Goal: Task Accomplishment & Management: Complete application form

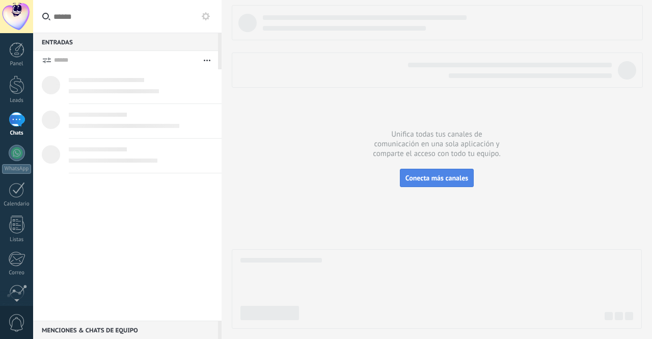
click at [411, 178] on span "Conecta más canales" at bounding box center [436, 177] width 63 height 9
click at [206, 155] on div at bounding box center [141, 160] width 145 height 11
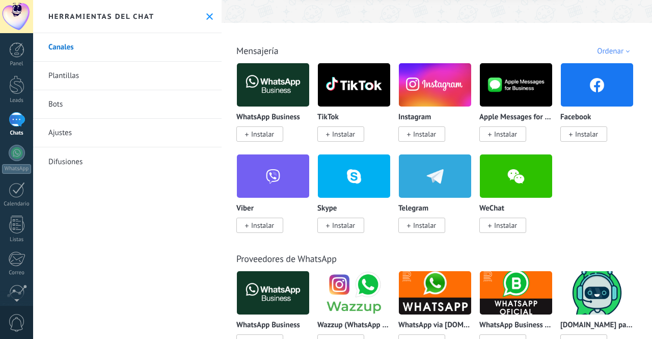
scroll to position [144, 0]
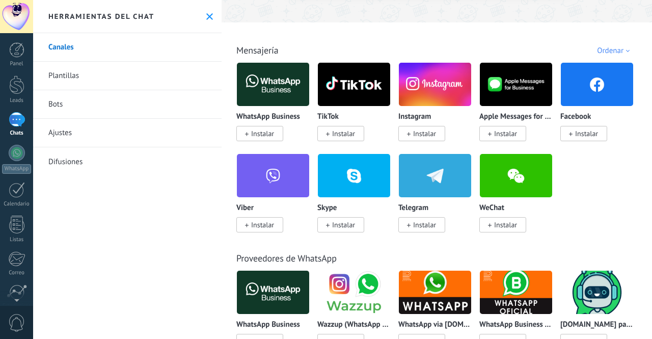
click at [261, 172] on img at bounding box center [273, 175] width 72 height 49
click at [340, 281] on img at bounding box center [354, 291] width 72 height 49
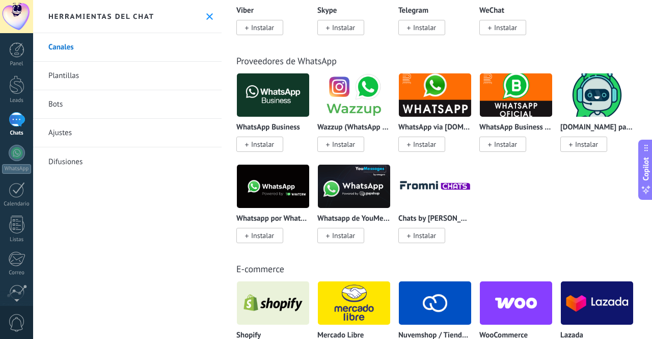
scroll to position [340, 0]
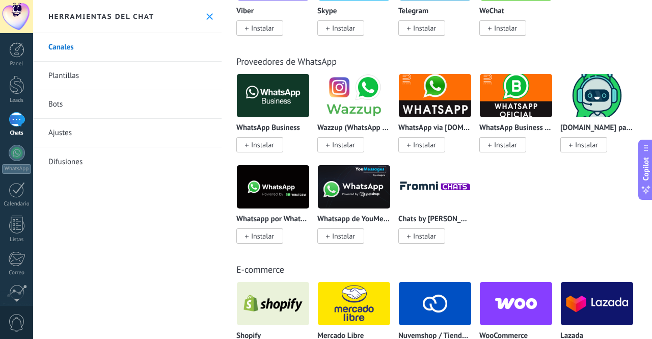
click at [337, 142] on span "Instalar" at bounding box center [343, 144] width 23 height 9
click at [340, 145] on span "Instalar" at bounding box center [343, 144] width 23 height 9
click at [341, 238] on span "Instalar" at bounding box center [343, 235] width 23 height 9
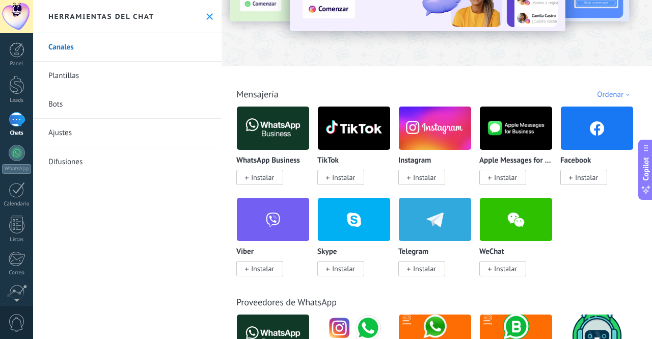
scroll to position [98, 0]
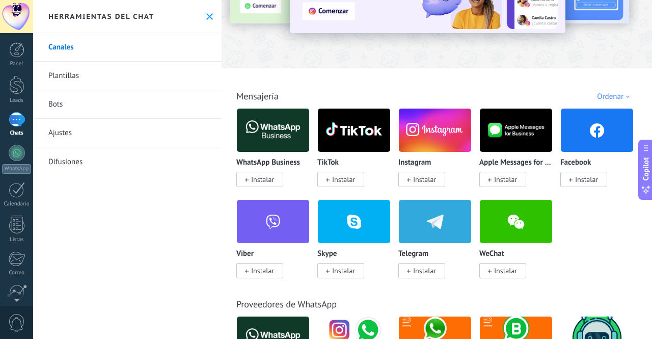
click at [432, 182] on span "Instalar" at bounding box center [424, 179] width 23 height 9
click at [580, 181] on span "Instalar" at bounding box center [586, 179] width 23 height 9
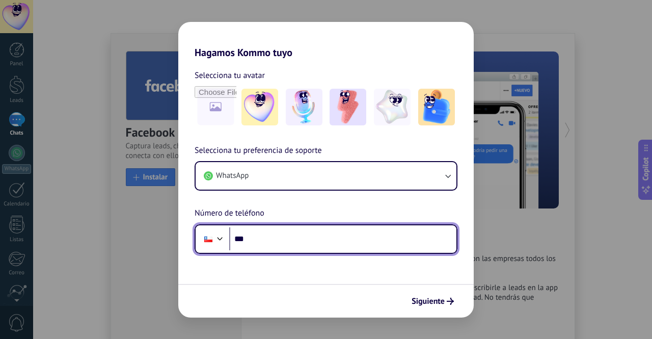
click at [287, 237] on input "***" at bounding box center [342, 238] width 227 height 23
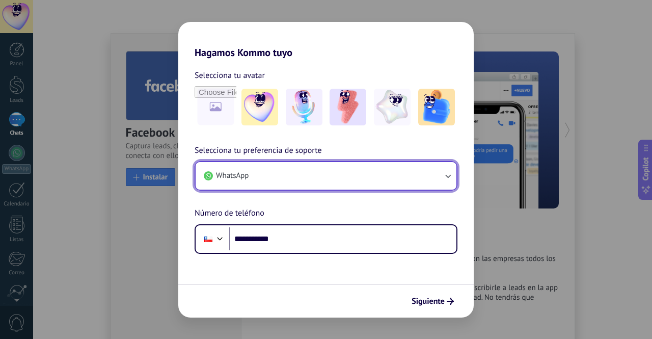
click at [288, 177] on button "WhatsApp" at bounding box center [325, 175] width 261 height 27
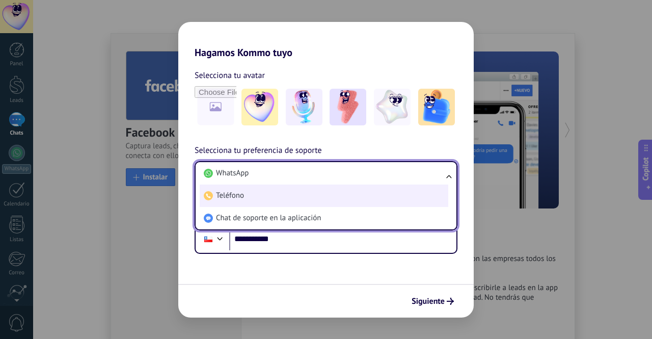
click at [282, 204] on li "Teléfono" at bounding box center [324, 195] width 248 height 22
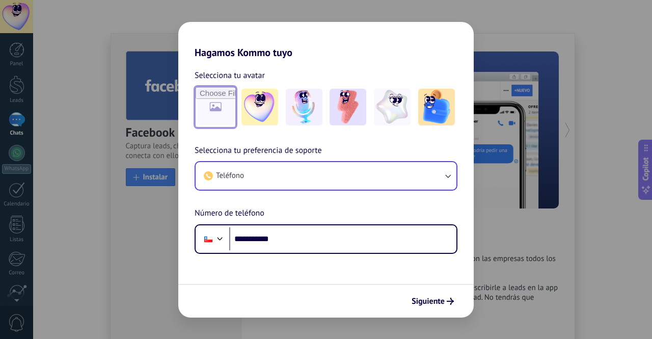
click at [205, 101] on input "file" at bounding box center [215, 107] width 40 height 40
click at [264, 96] on img at bounding box center [259, 107] width 37 height 37
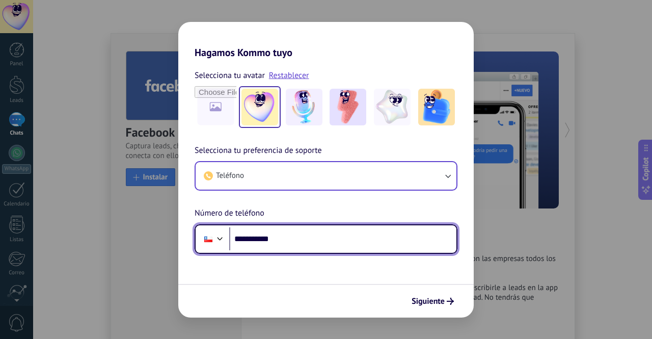
click at [417, 244] on input "**********" at bounding box center [342, 238] width 227 height 23
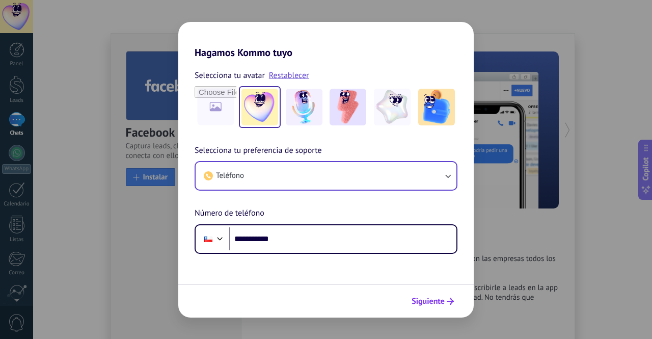
click at [443, 297] on span "Siguiente" at bounding box center [427, 300] width 33 height 7
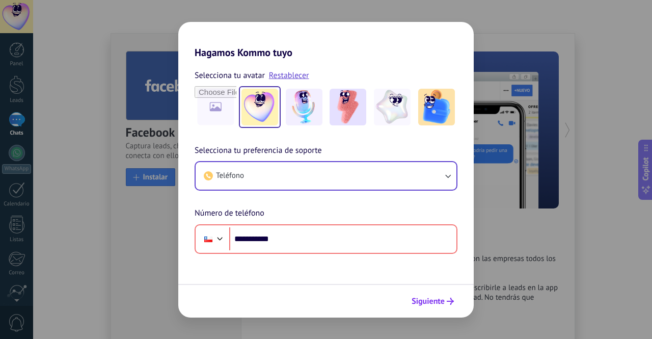
click at [443, 297] on span "Siguiente" at bounding box center [427, 300] width 33 height 7
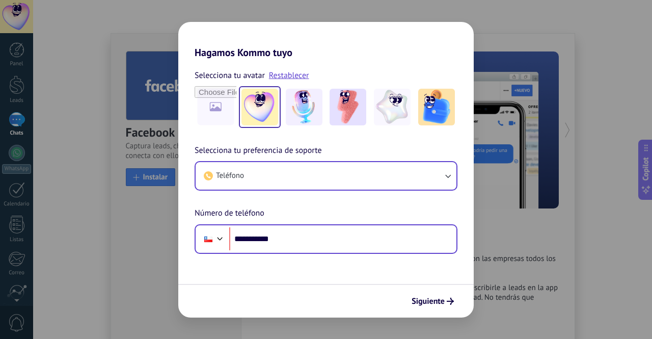
click at [228, 237] on div "**********" at bounding box center [325, 239] width 263 height 30
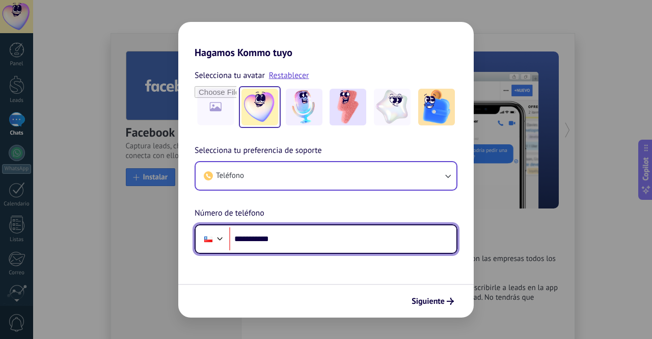
click at [220, 235] on div at bounding box center [220, 237] width 12 height 12
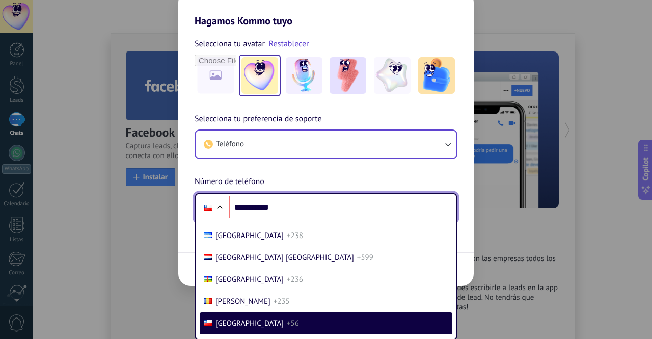
scroll to position [0, 0]
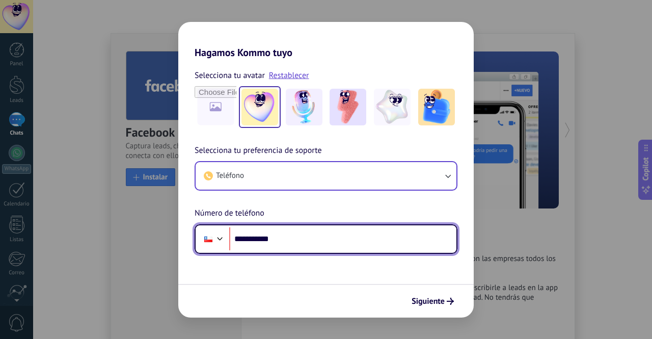
click at [261, 207] on div "**********" at bounding box center [325, 198] width 295 height 109
click at [226, 237] on div at bounding box center [220, 237] width 12 height 12
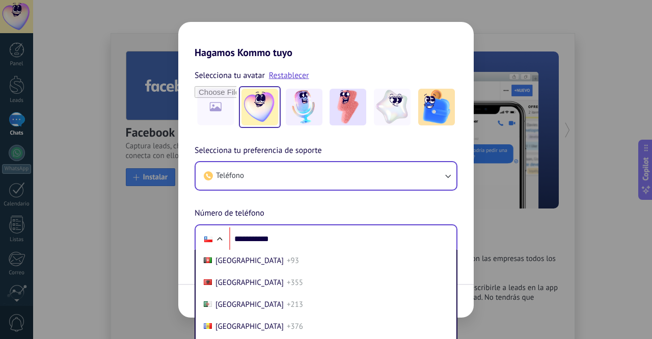
scroll to position [716, 0]
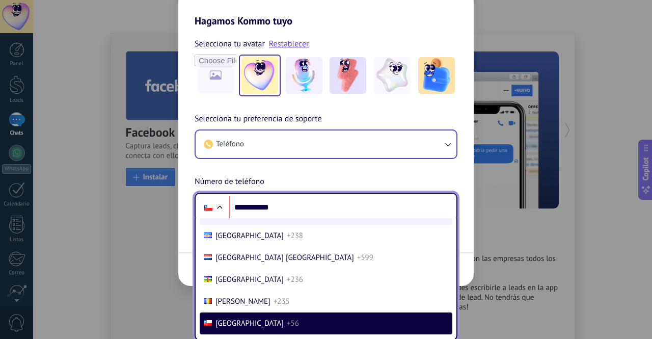
click at [229, 218] on span "[GEOGRAPHIC_DATA]" at bounding box center [249, 214] width 68 height 10
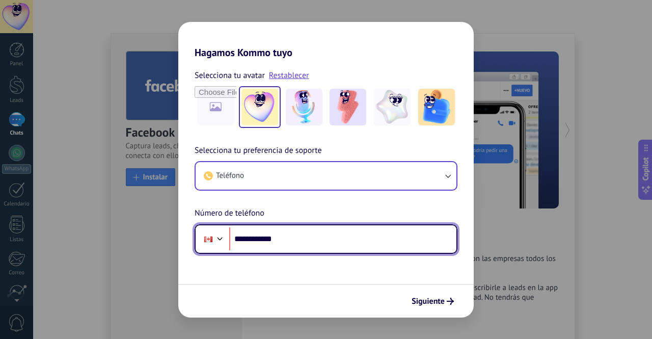
scroll to position [0, 0]
click at [229, 228] on div "**********" at bounding box center [325, 198] width 295 height 109
click at [229, 228] on div "**********" at bounding box center [325, 239] width 263 height 30
click at [218, 236] on div at bounding box center [220, 237] width 12 height 12
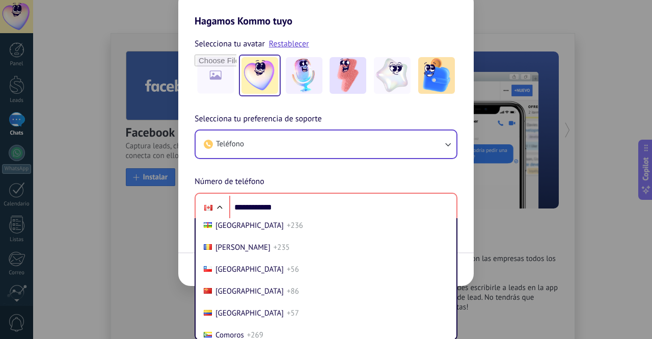
scroll to position [793, 0]
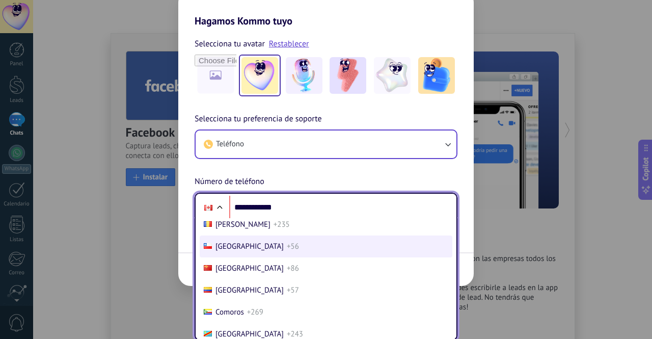
click at [287, 251] on span "+56" at bounding box center [293, 246] width 12 height 10
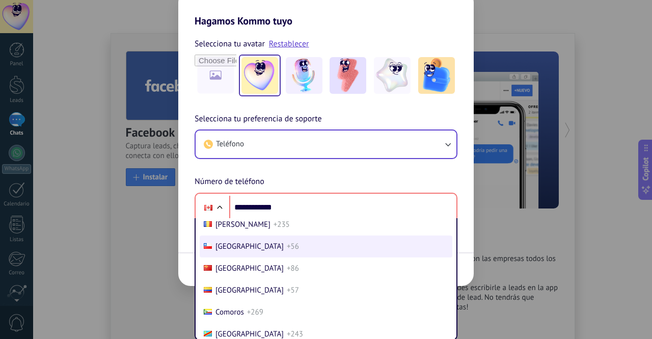
type input "**********"
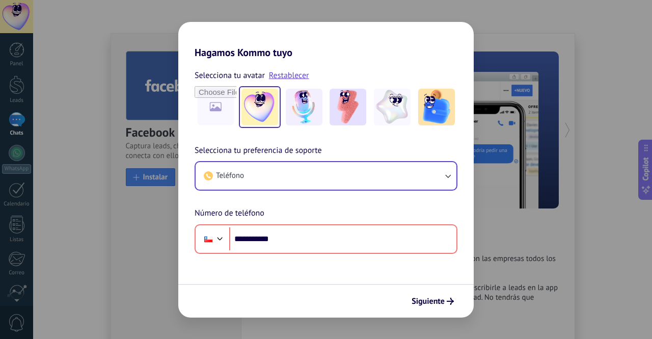
scroll to position [0, 0]
click at [294, 72] on link "Restablecer" at bounding box center [289, 75] width 40 height 10
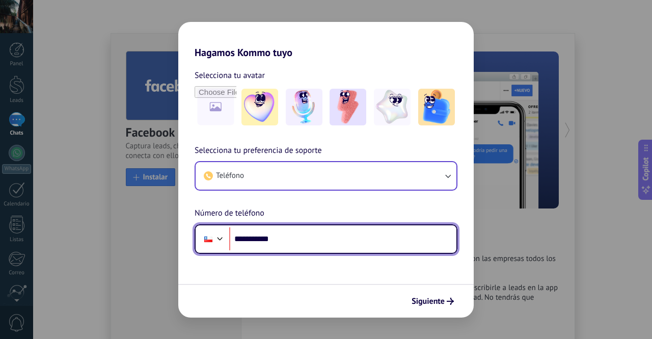
click at [399, 236] on input "**********" at bounding box center [342, 238] width 227 height 23
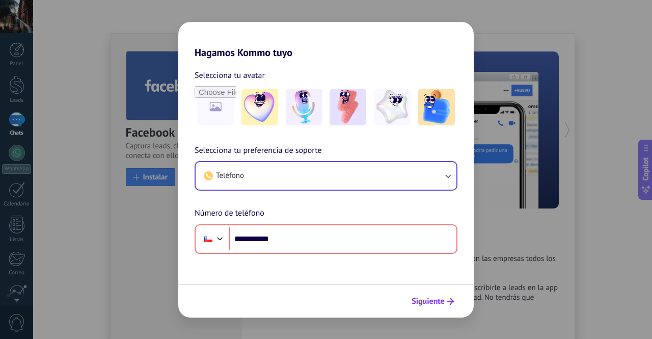
click at [427, 299] on span "Siguiente" at bounding box center [427, 300] width 33 height 7
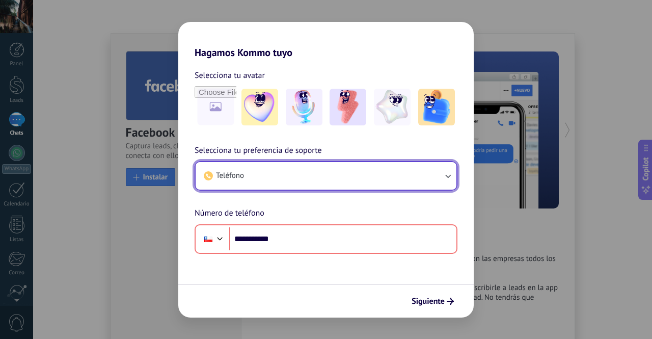
drag, startPoint x: 448, startPoint y: 178, endPoint x: 417, endPoint y: 182, distance: 30.8
click at [417, 182] on button "Teléfono" at bounding box center [325, 175] width 261 height 27
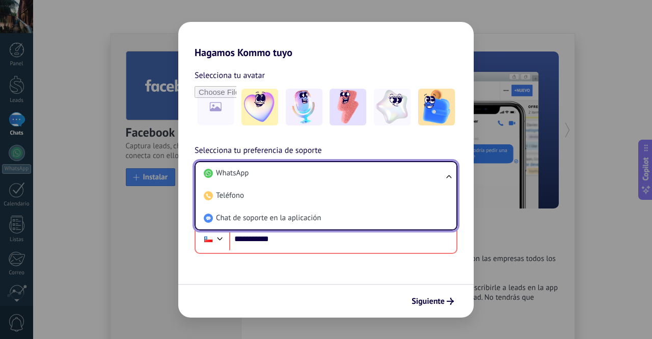
click at [417, 182] on li "WhatsApp" at bounding box center [324, 173] width 248 height 22
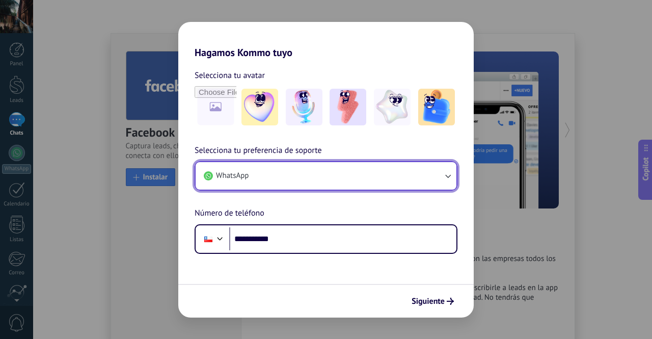
click at [417, 182] on button "WhatsApp" at bounding box center [325, 175] width 261 height 27
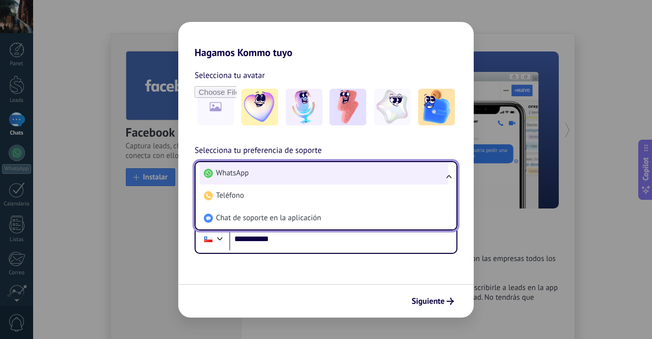
click at [409, 168] on li "WhatsApp" at bounding box center [324, 173] width 248 height 22
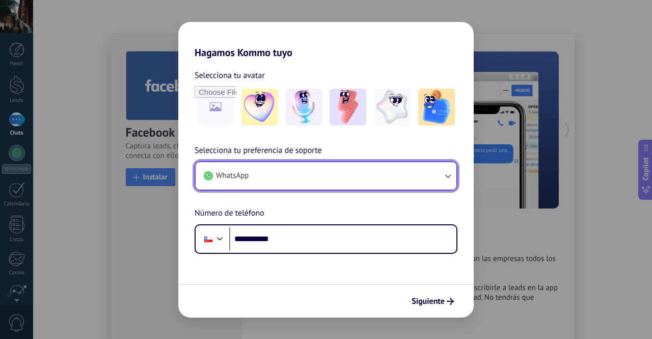
click at [409, 168] on button "WhatsApp" at bounding box center [325, 175] width 261 height 27
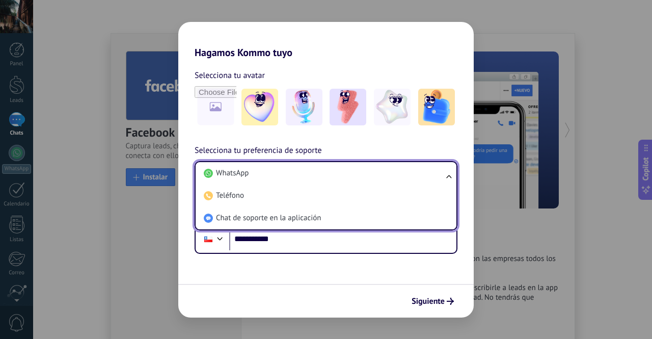
click at [371, 276] on form "**********" at bounding box center [325, 188] width 295 height 259
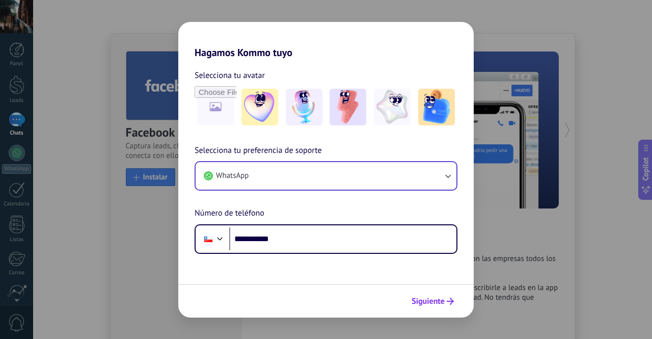
click at [438, 302] on span "Siguiente" at bounding box center [427, 300] width 33 height 7
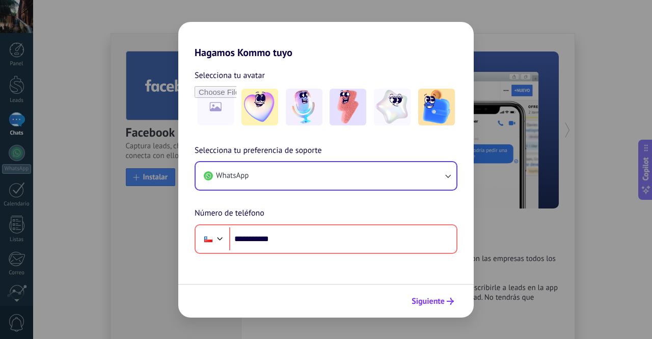
click at [438, 302] on span "Siguiente" at bounding box center [427, 300] width 33 height 7
click at [220, 125] on input "file" at bounding box center [215, 107] width 40 height 40
click at [210, 119] on input "file" at bounding box center [215, 107] width 40 height 40
type input "**********"
click at [218, 113] on input "file" at bounding box center [215, 107] width 40 height 40
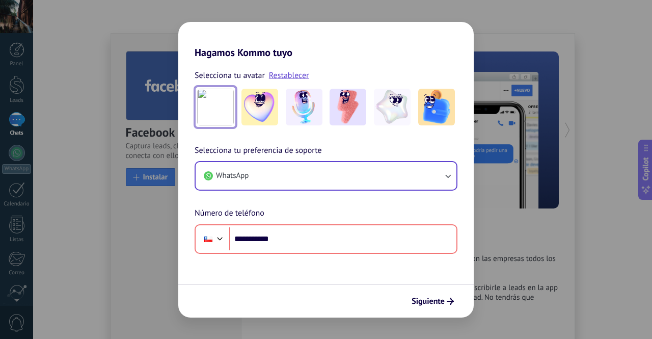
click at [207, 107] on img at bounding box center [215, 107] width 37 height 37
click at [256, 104] on img at bounding box center [259, 107] width 37 height 37
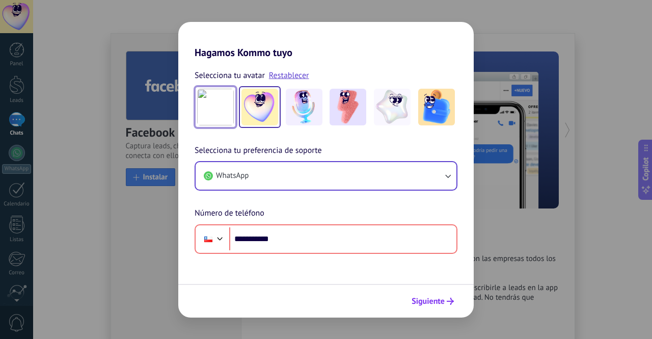
click at [429, 302] on span "Siguiente" at bounding box center [427, 300] width 33 height 7
click at [426, 111] on img at bounding box center [436, 107] width 37 height 37
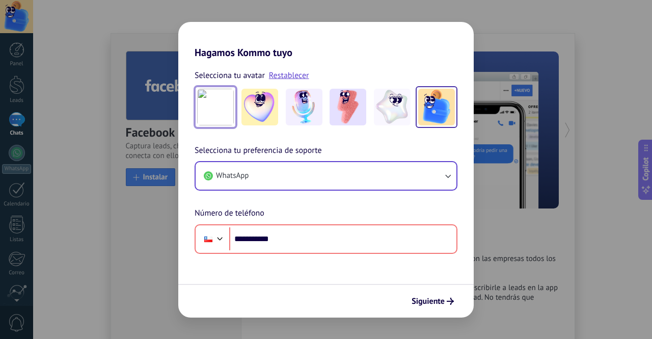
click at [426, 111] on img at bounding box center [436, 107] width 37 height 37
click at [261, 103] on img at bounding box center [259, 107] width 37 height 37
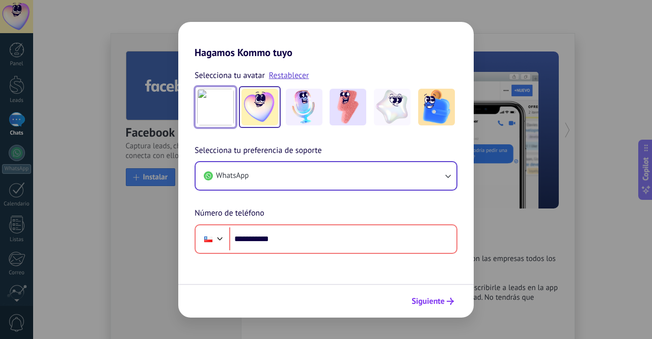
click at [428, 302] on span "Siguiente" at bounding box center [427, 300] width 33 height 7
click at [275, 73] on link "Restablecer" at bounding box center [289, 75] width 40 height 10
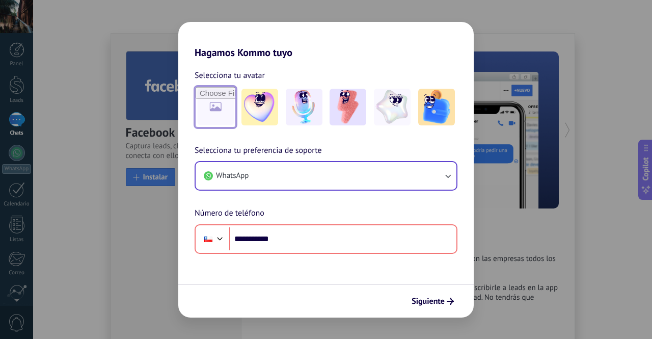
click at [215, 100] on input "file" at bounding box center [215, 107] width 40 height 40
click at [321, 121] on img at bounding box center [304, 107] width 37 height 37
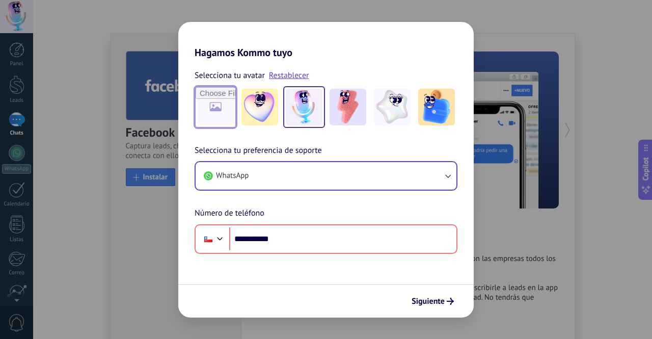
click at [207, 99] on input "file" at bounding box center [215, 107] width 40 height 40
type input "**********"
click at [199, 60] on div "**********" at bounding box center [325, 156] width 295 height 195
click at [204, 96] on input "file" at bounding box center [215, 107] width 40 height 40
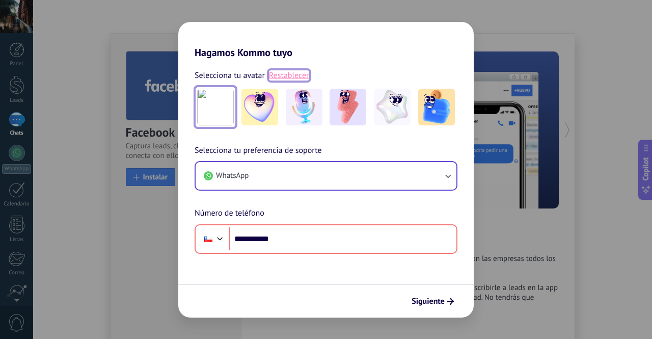
click at [283, 77] on link "Restablecer" at bounding box center [289, 75] width 40 height 10
